Goal: Transaction & Acquisition: Purchase product/service

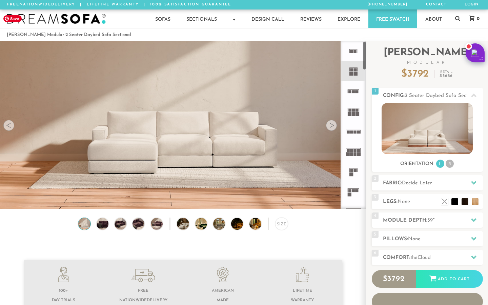
scroll to position [14, 0]
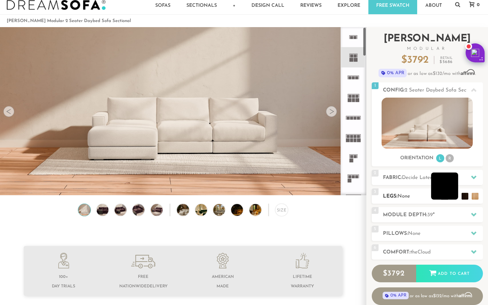
click at [453, 197] on li at bounding box center [444, 186] width 27 height 27
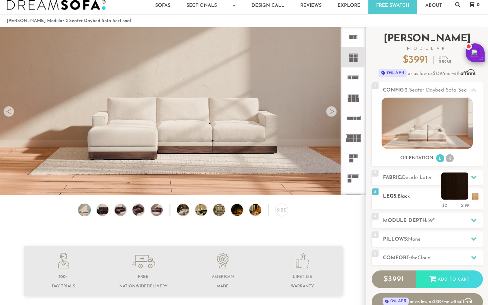
click at [466, 198] on li at bounding box center [455, 186] width 27 height 27
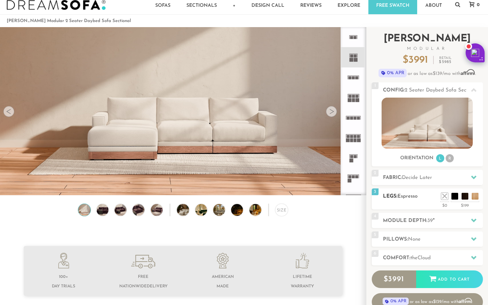
scroll to position [42, 0]
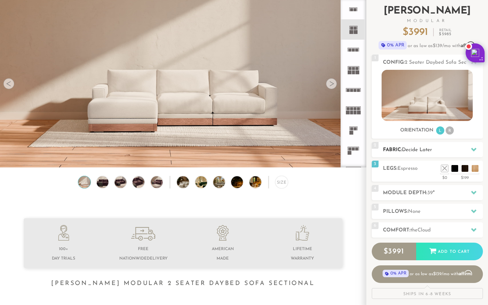
click at [400, 149] on h2 "Fabric: Decide Later" at bounding box center [433, 150] width 100 height 8
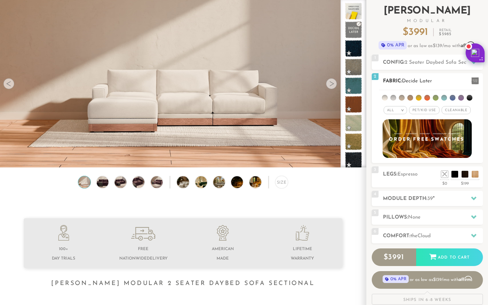
click at [470, 97] on li at bounding box center [470, 98] width 6 height 6
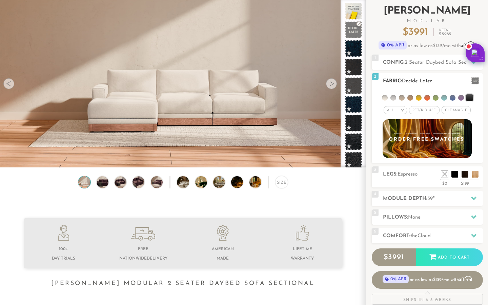
click at [463, 111] on span "Cleanable x" at bounding box center [456, 110] width 29 height 8
click at [462, 98] on li at bounding box center [461, 98] width 6 height 6
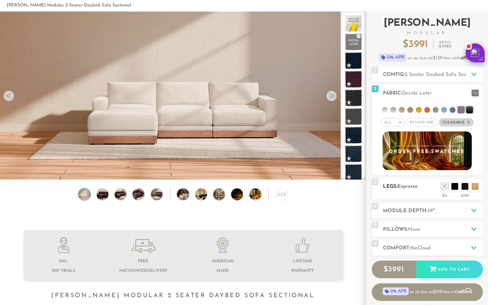
scroll to position [0, 0]
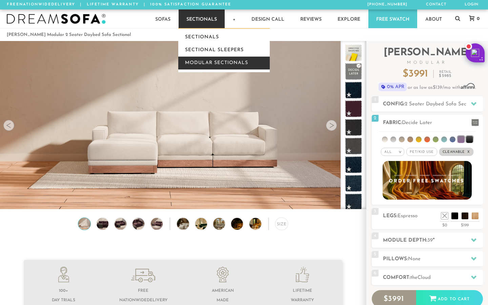
click at [216, 65] on link "Modular Sectionals" at bounding box center [224, 63] width 92 height 13
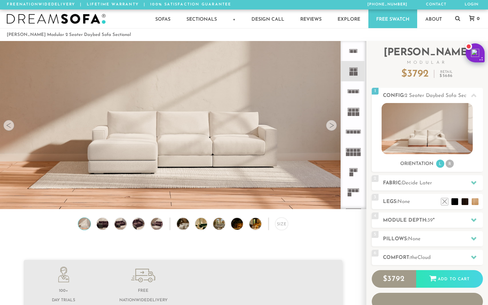
scroll to position [7455, 488]
